Goal: Information Seeking & Learning: Understand process/instructions

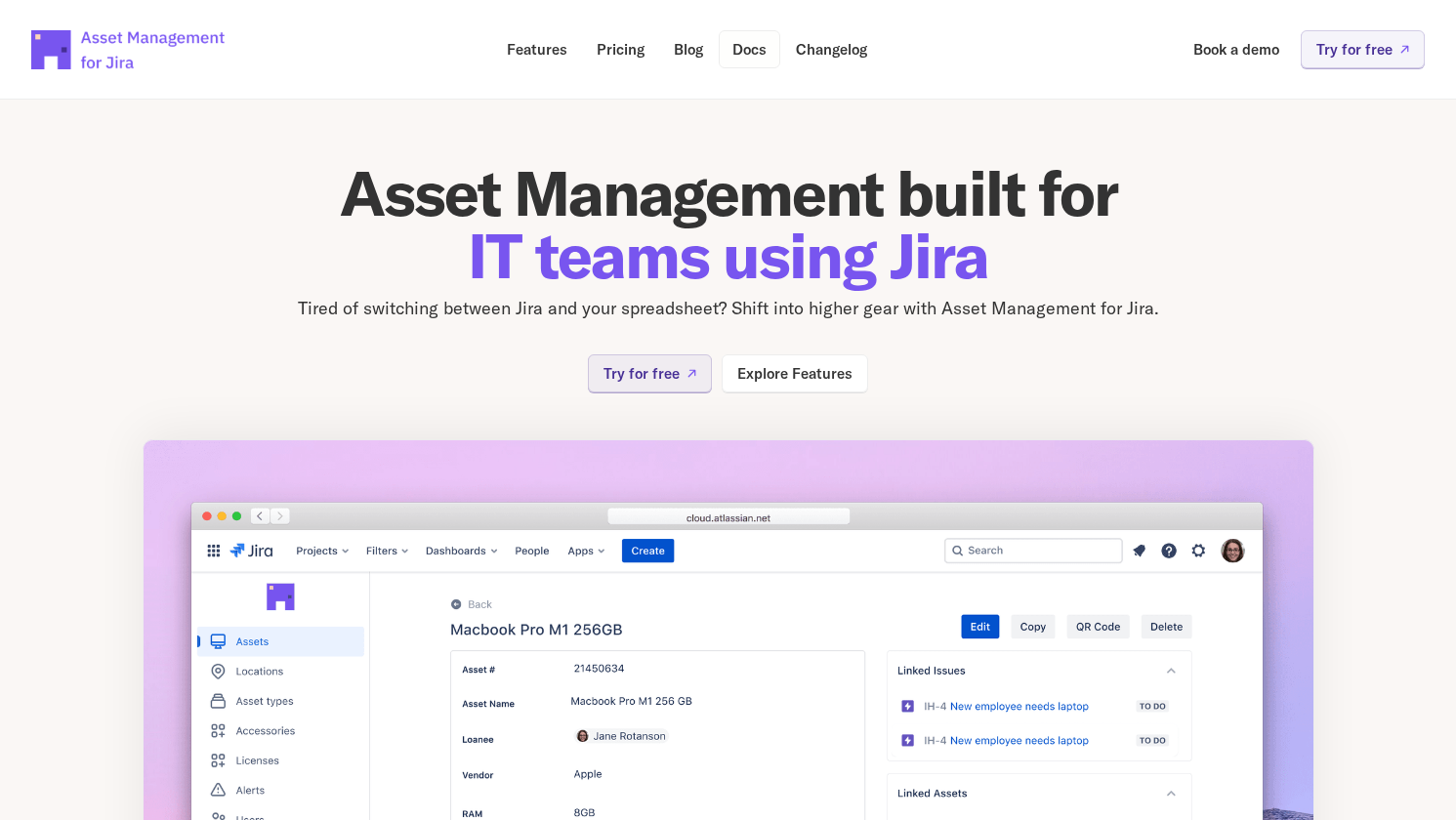
click at [742, 42] on p "Docs" at bounding box center [749, 49] width 34 height 15
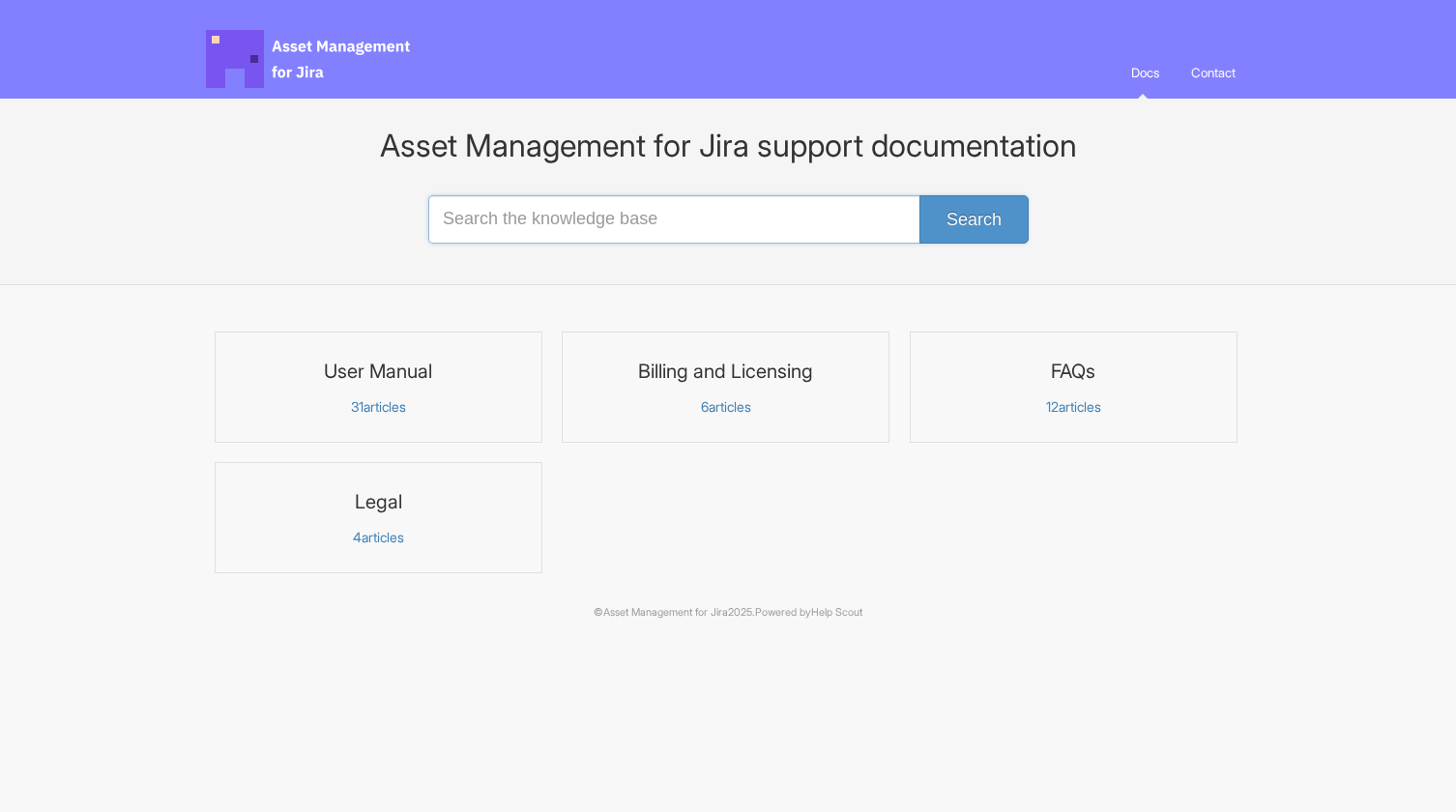
click at [588, 228] on input "Search the knowledge base" at bounding box center [728, 219] width 600 height 48
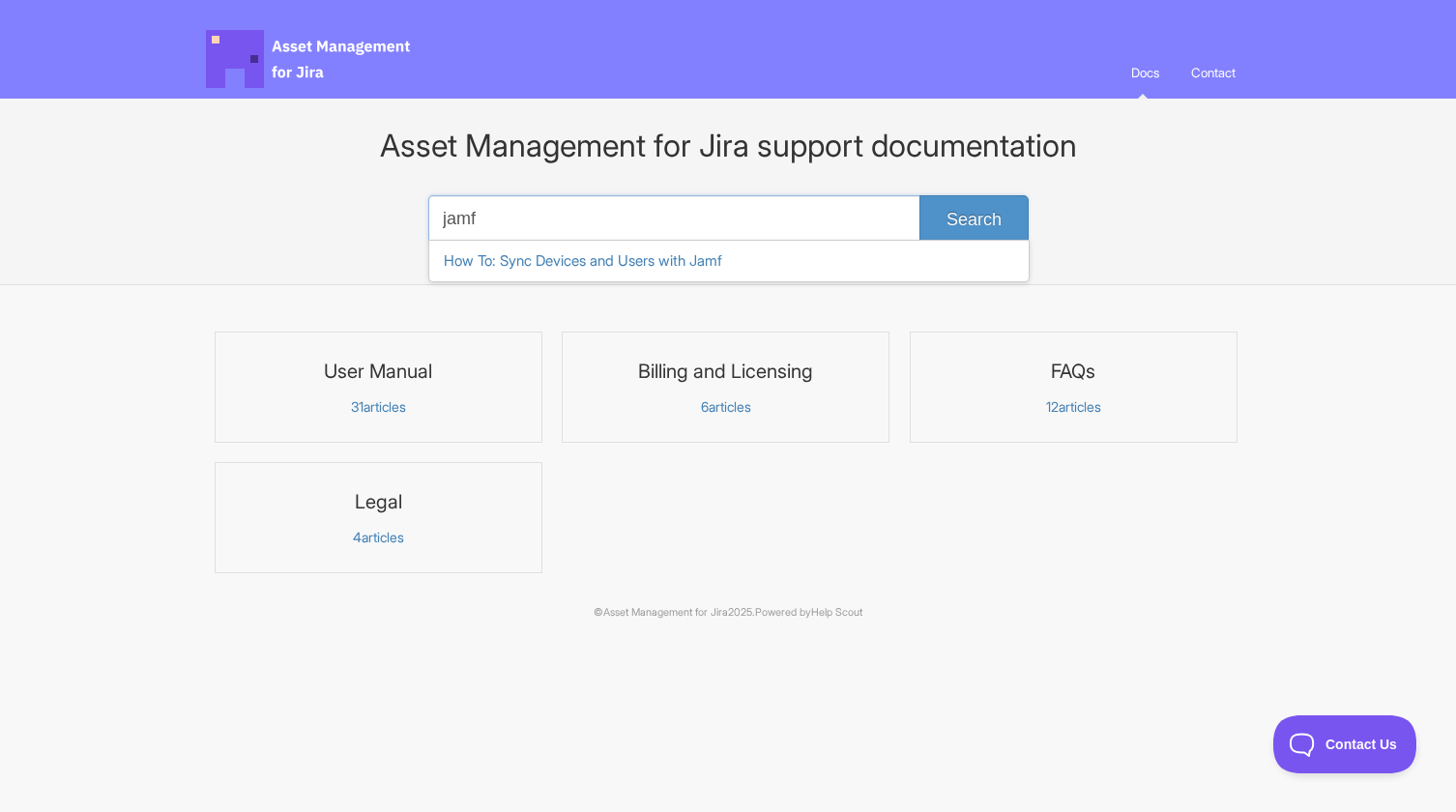
type input "jamf"
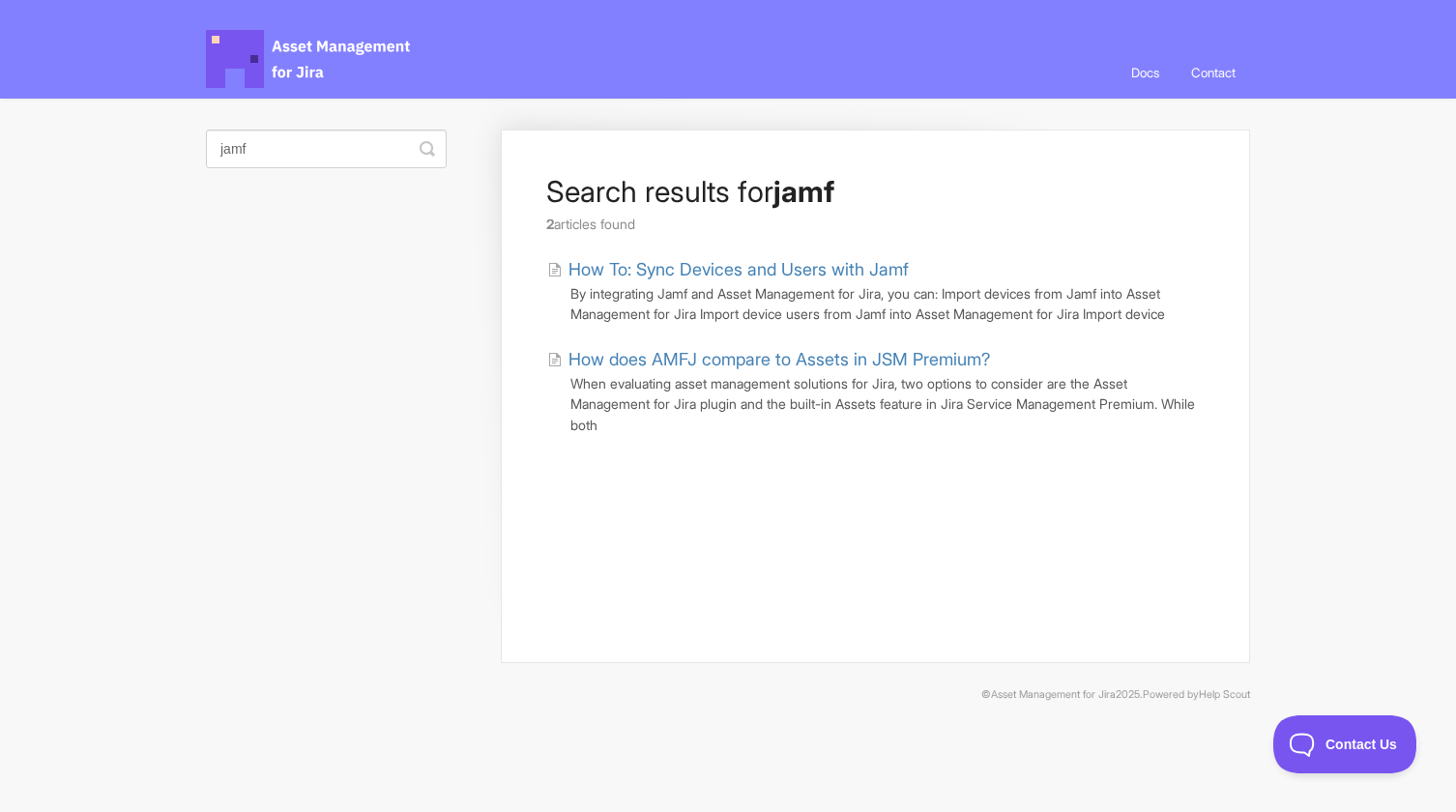
click at [651, 266] on link "How To: Sync Devices and Users with Jamf" at bounding box center [728, 269] width 362 height 27
